Goal: Use online tool/utility

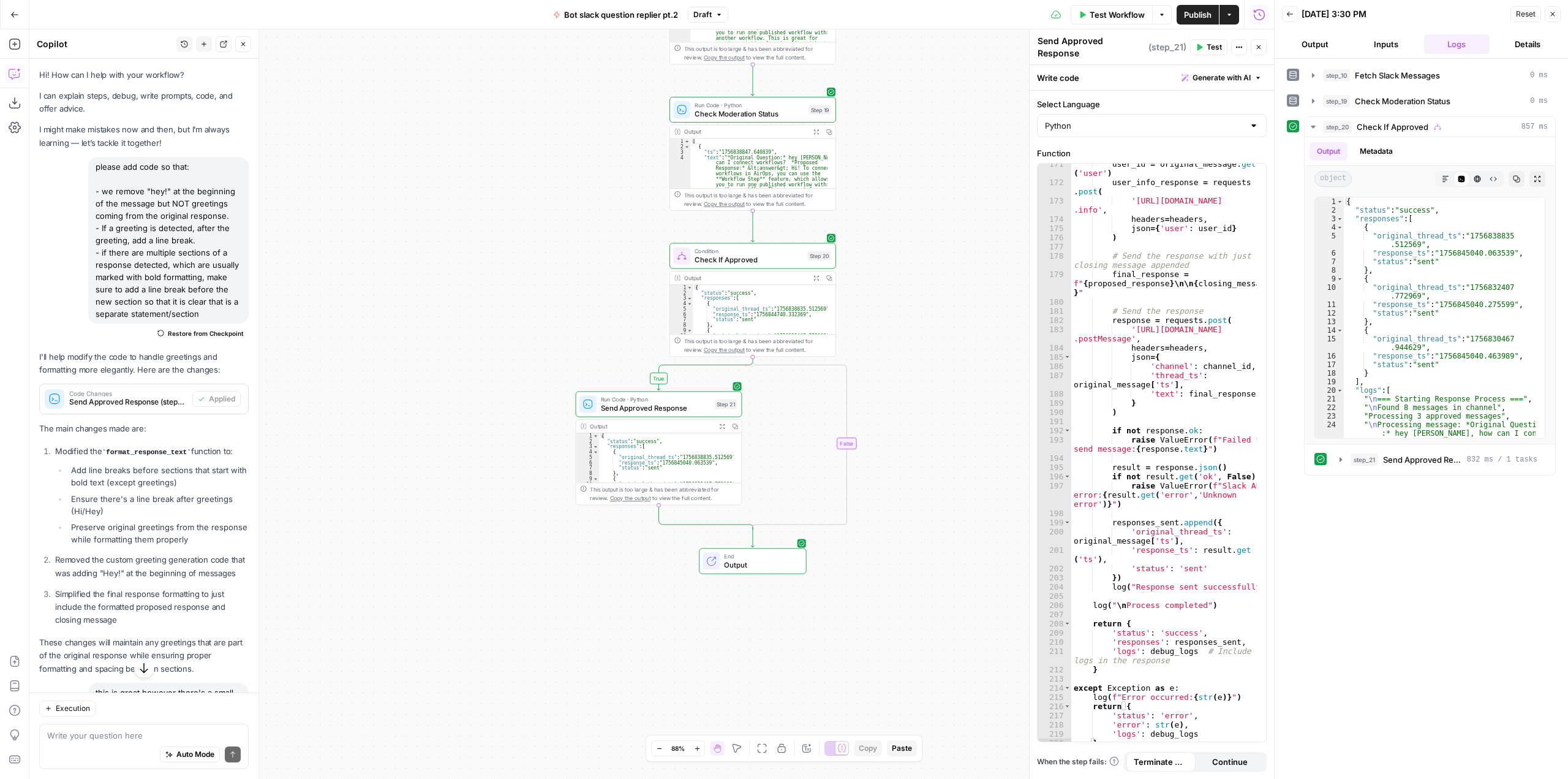
scroll to position [2296, 0]
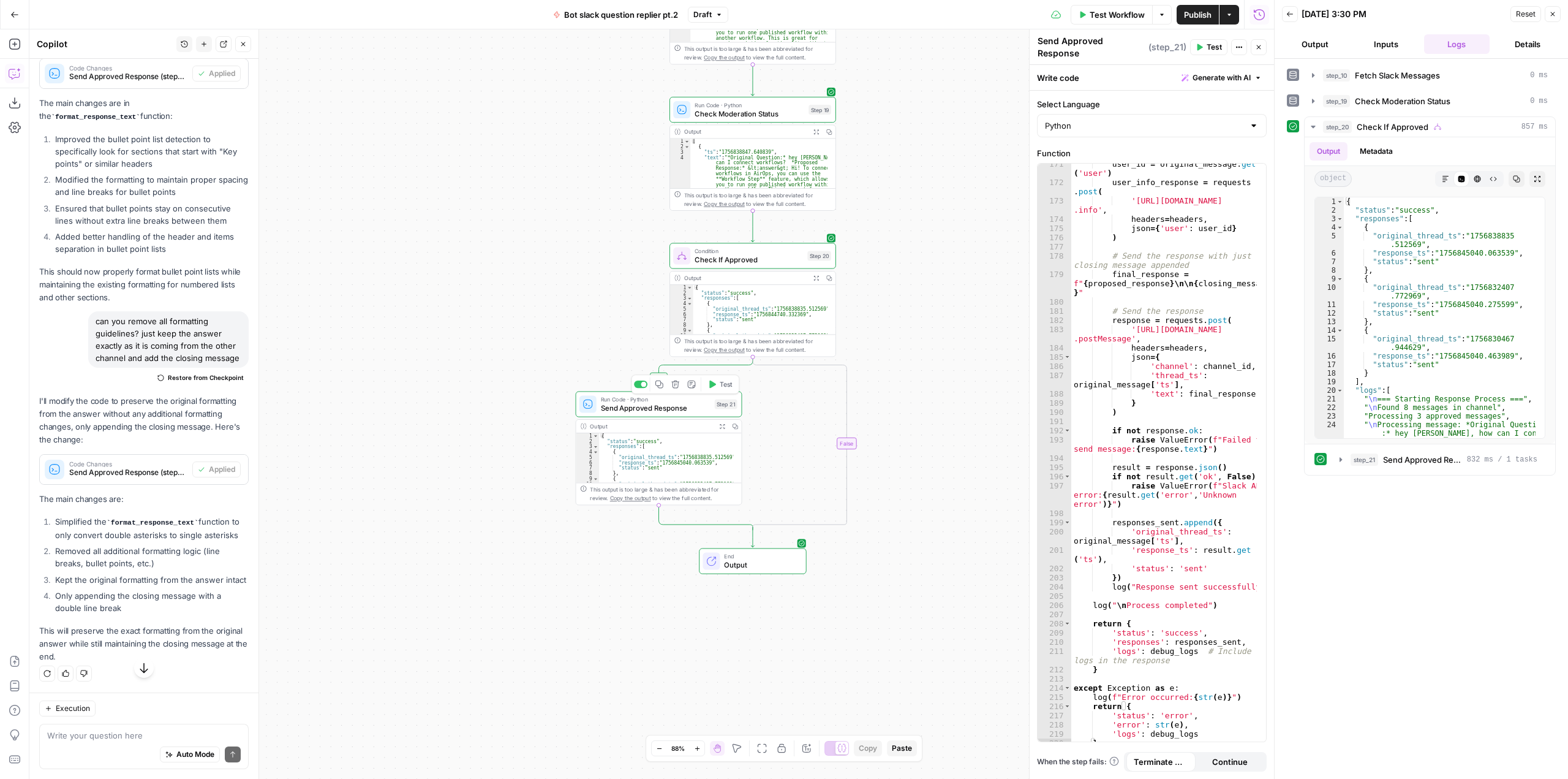
click at [729, 383] on span "Test" at bounding box center [726, 384] width 13 height 10
click at [721, 387] on span "Test" at bounding box center [726, 384] width 13 height 10
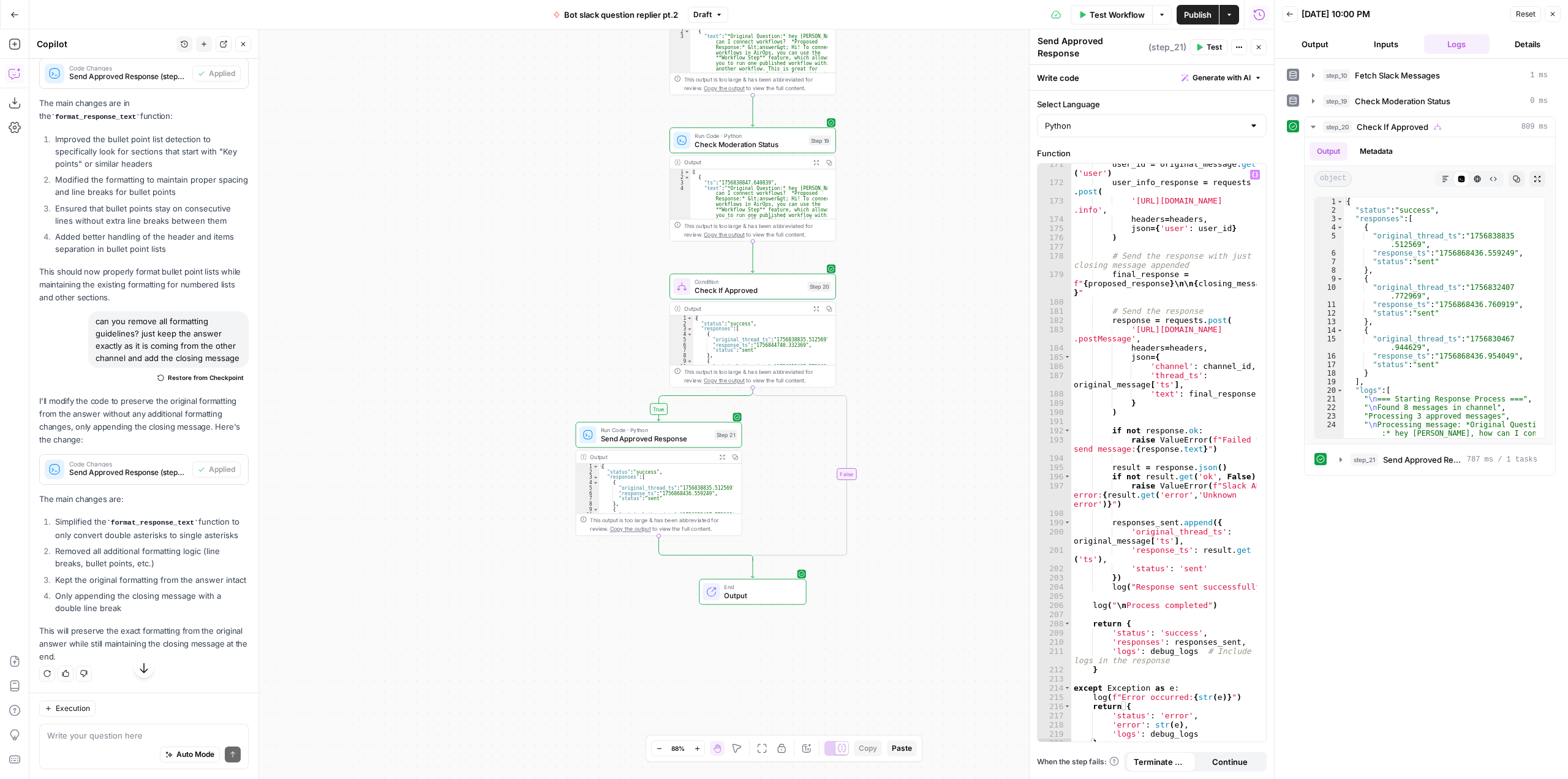
click at [1198, 420] on div "user_id = original_message . get ( 'user' ) user_info_response = requests . pos…" at bounding box center [1163, 465] width 185 height 611
click at [1178, 494] on div "user_id = original_message . get ( 'user' ) user_info_response = requests . pos…" at bounding box center [1163, 465] width 185 height 611
type textarea "**********"
